Goal: Task Accomplishment & Management: Manage account settings

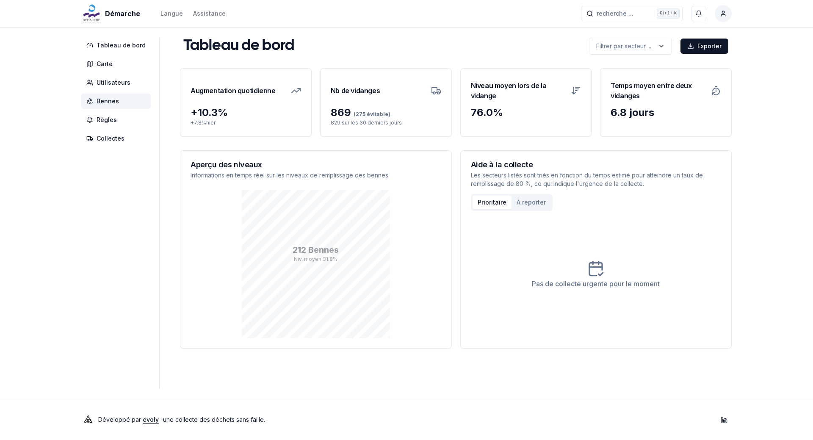
click at [108, 101] on span "Bennes" at bounding box center [108, 101] width 22 height 8
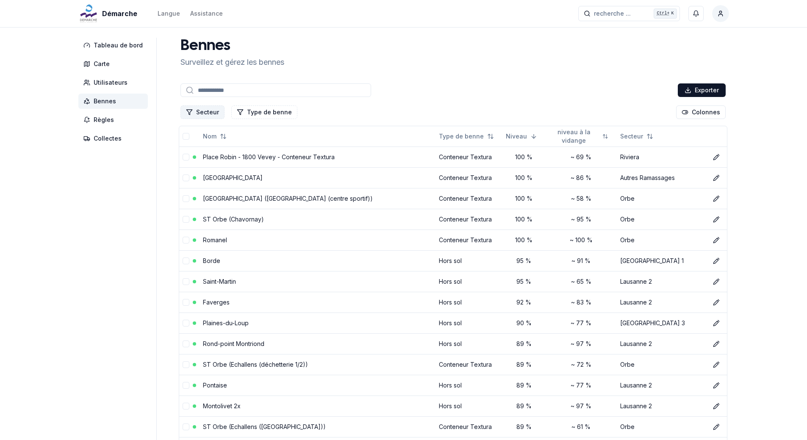
click at [196, 112] on button "Secteur" at bounding box center [202, 112] width 44 height 14
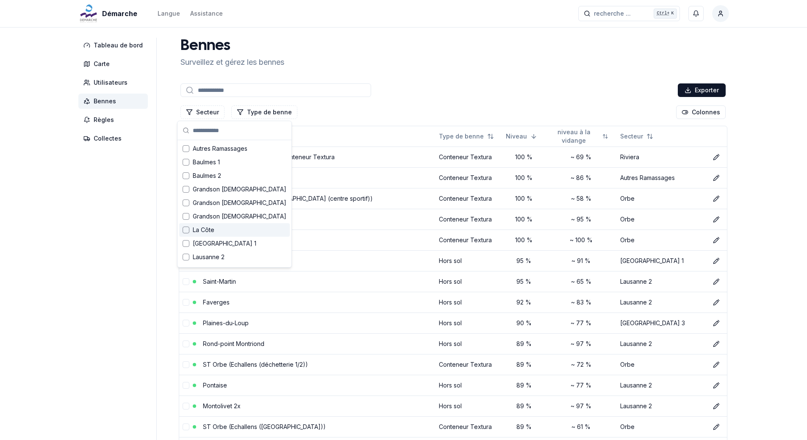
scroll to position [42, 0]
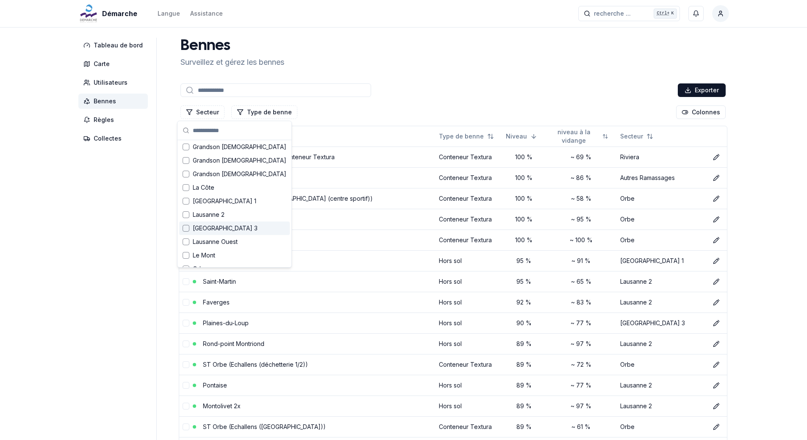
click at [183, 228] on div "Suggestions" at bounding box center [186, 228] width 7 height 7
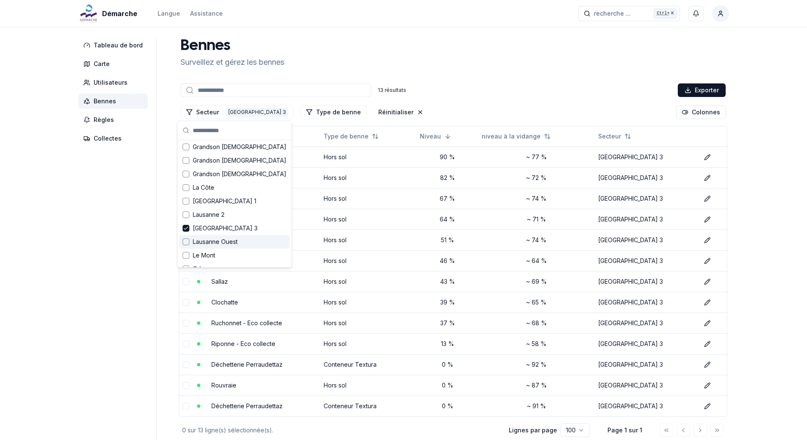
click at [328, 51] on div "[PERSON_NAME] et [PERSON_NAME] [PERSON_NAME]" at bounding box center [453, 53] width 552 height 31
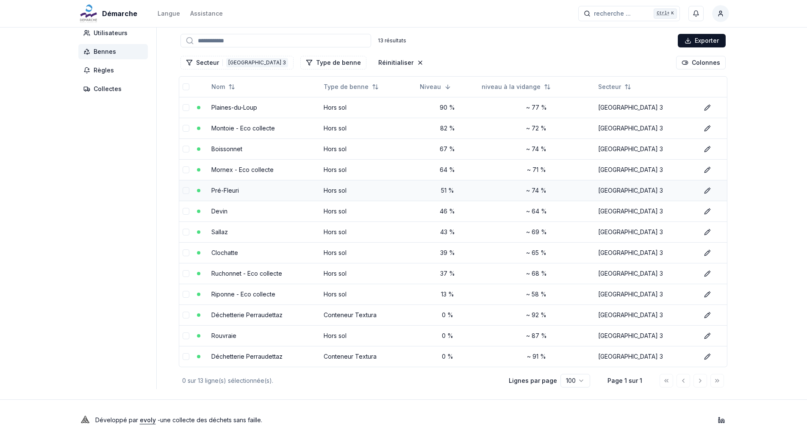
scroll to position [50, 0]
click at [244, 336] on td "Rouvraie" at bounding box center [264, 335] width 112 height 21
drag, startPoint x: 636, startPoint y: 336, endPoint x: 348, endPoint y: 332, distance: 288.1
click at [584, 336] on tr "[PERSON_NAME] sol 0 % ~ 87 % [GEOGRAPHIC_DATA] 3 Éditer" at bounding box center [453, 335] width 548 height 21
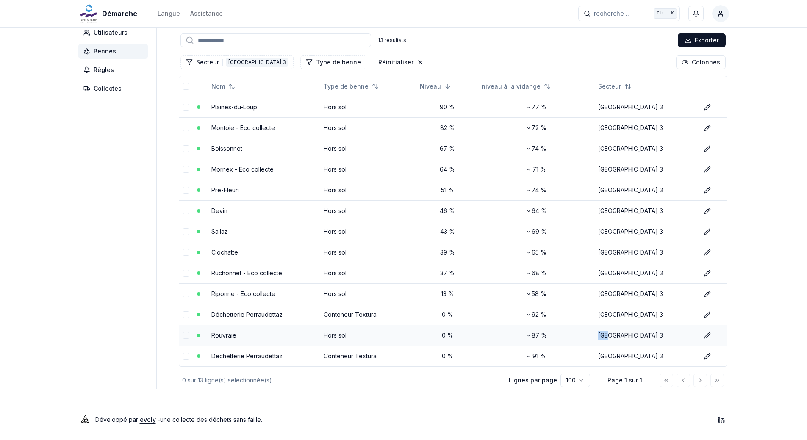
click at [183, 335] on button "select-row" at bounding box center [186, 335] width 7 height 7
click at [365, 337] on td "Hors sol" at bounding box center [368, 335] width 96 height 21
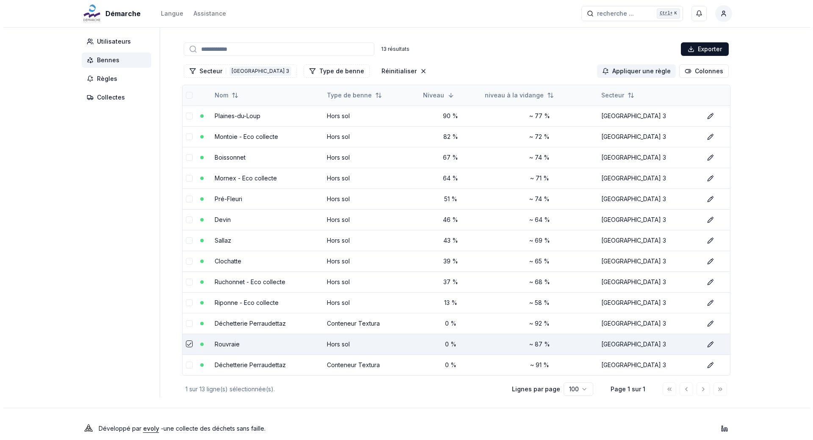
scroll to position [0, 0]
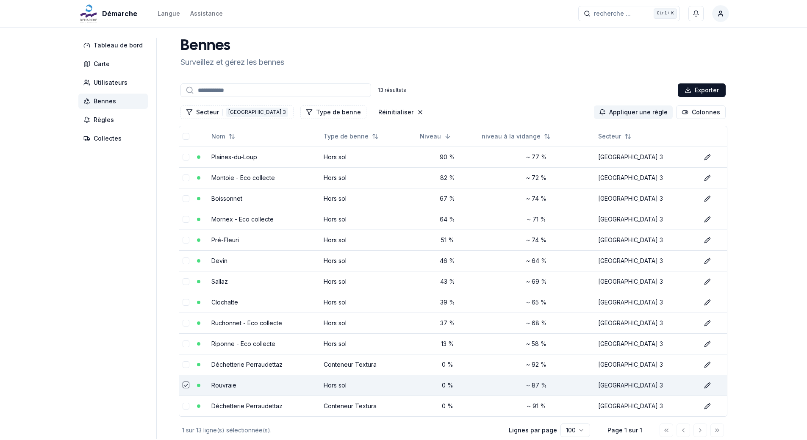
click at [106, 99] on span "Bennes" at bounding box center [105, 101] width 22 height 8
click at [108, 45] on span "Tableau de bord" at bounding box center [118, 45] width 49 height 8
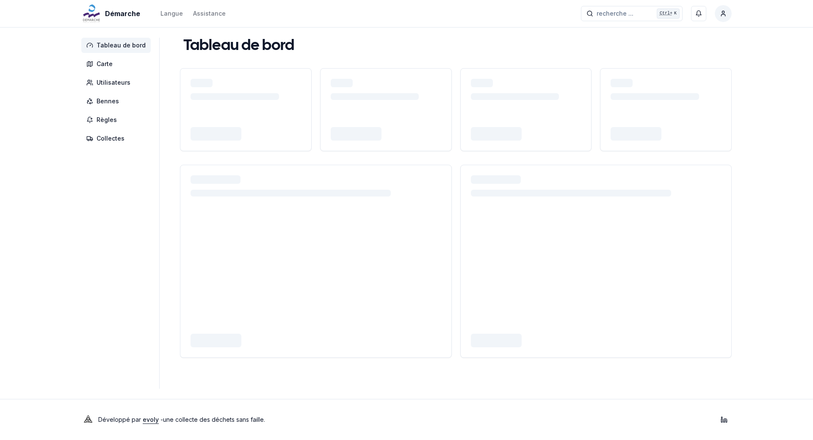
click at [108, 45] on span "Tableau de bord" at bounding box center [121, 45] width 49 height 8
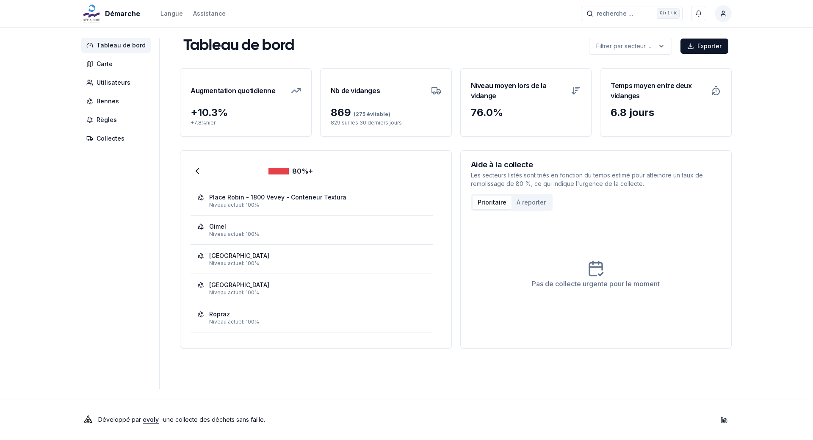
click at [289, 210] on div "Place [PERSON_NAME] - 1800 Vevey - Conteneur Textura Niveau actuel: 100%" at bounding box center [312, 201] width 242 height 22
click at [194, 173] on icon at bounding box center [197, 171] width 10 height 10
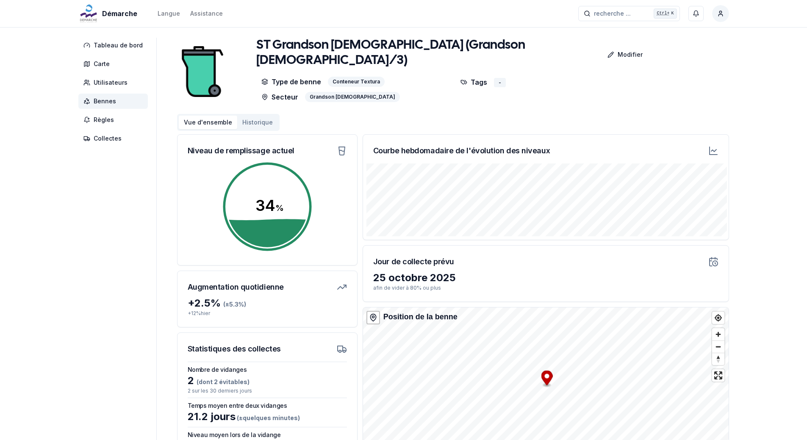
click at [249, 121] on button "Historique" at bounding box center [257, 123] width 41 height 14
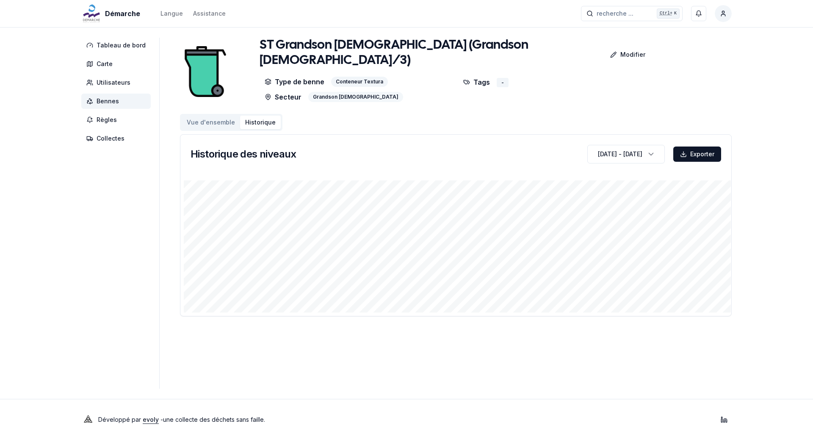
click at [325, 92] on div "Grandson [DEMOGRAPHIC_DATA]" at bounding box center [355, 97] width 95 height 10
click at [114, 103] on span "Bennes" at bounding box center [108, 101] width 22 height 8
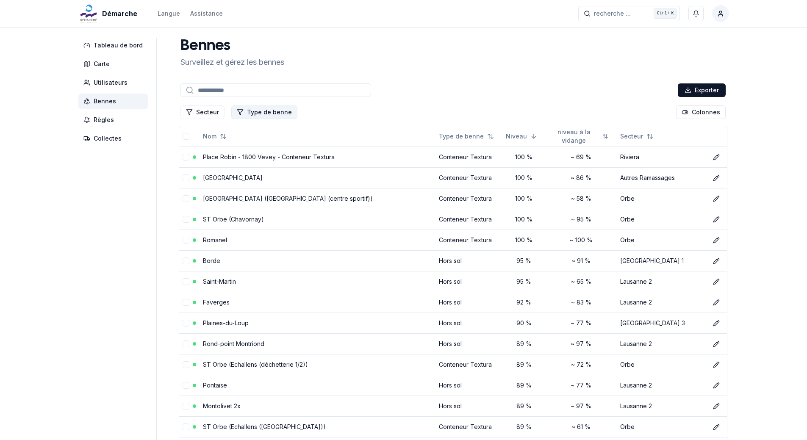
click at [250, 112] on button "Type de benne" at bounding box center [264, 112] width 66 height 14
click at [314, 106] on div "Secteur Type de benne Colonnes" at bounding box center [453, 112] width 549 height 17
click at [237, 92] on input at bounding box center [275, 90] width 191 height 14
click at [255, 113] on button "Type de benne" at bounding box center [264, 112] width 66 height 14
click at [236, 162] on div "Suggestions" at bounding box center [236, 162] width 7 height 7
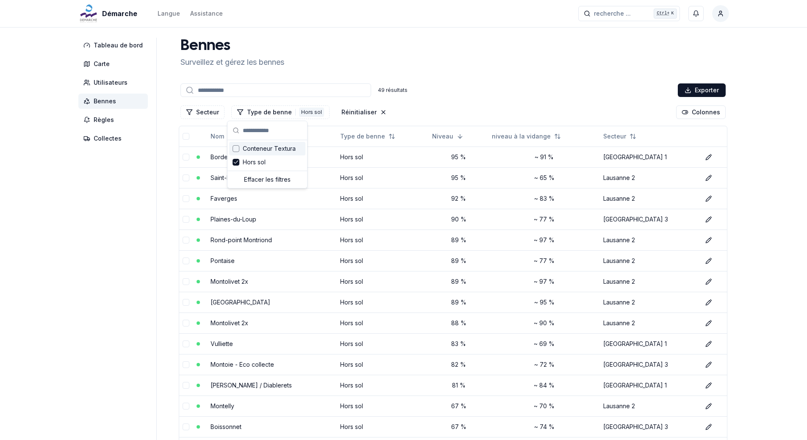
click at [502, 57] on div "[PERSON_NAME] et [PERSON_NAME] [PERSON_NAME]" at bounding box center [453, 53] width 552 height 31
